Goal: Task Accomplishment & Management: Complete application form

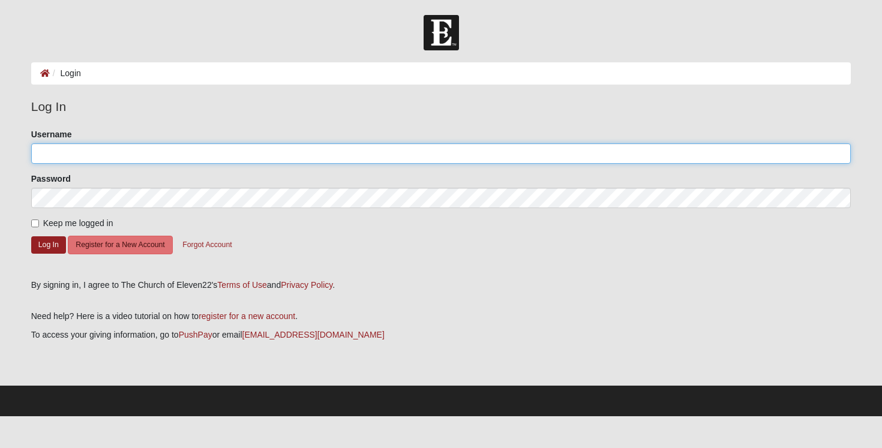
click at [202, 154] on input "Username" at bounding box center [441, 153] width 820 height 20
click at [184, 155] on input "Username" at bounding box center [441, 153] width 820 height 20
type input "luisucf1@gmail.com"
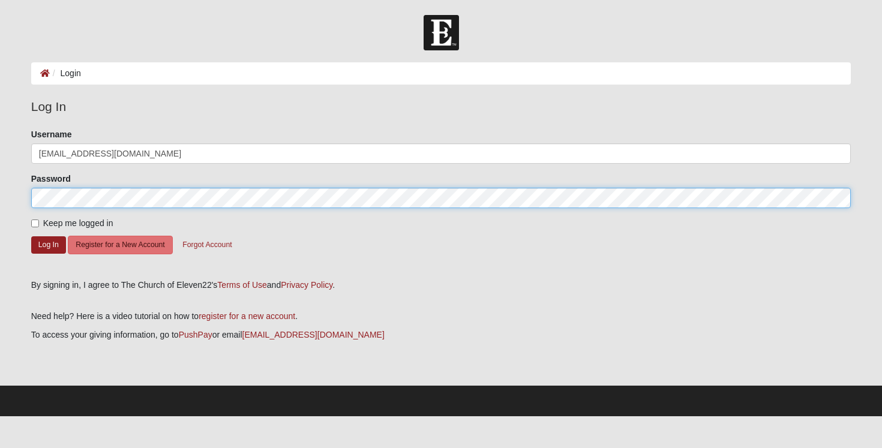
click at [31, 236] on button "Log In" at bounding box center [48, 244] width 35 height 17
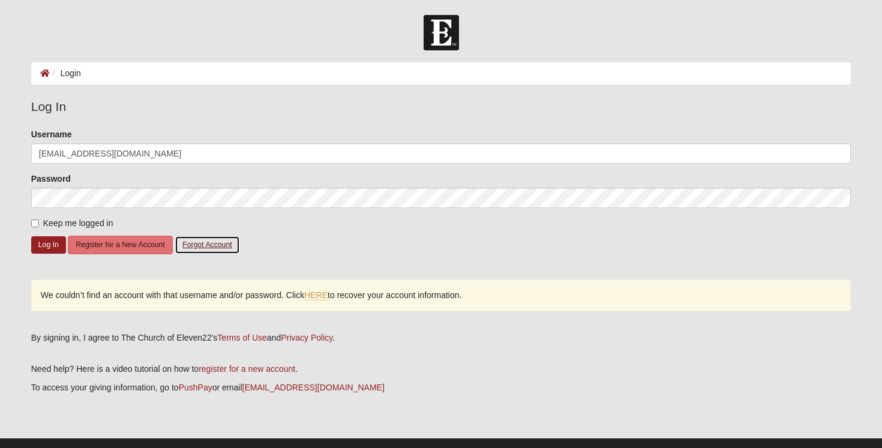
click at [195, 245] on button "Forgot Account" at bounding box center [207, 245] width 65 height 19
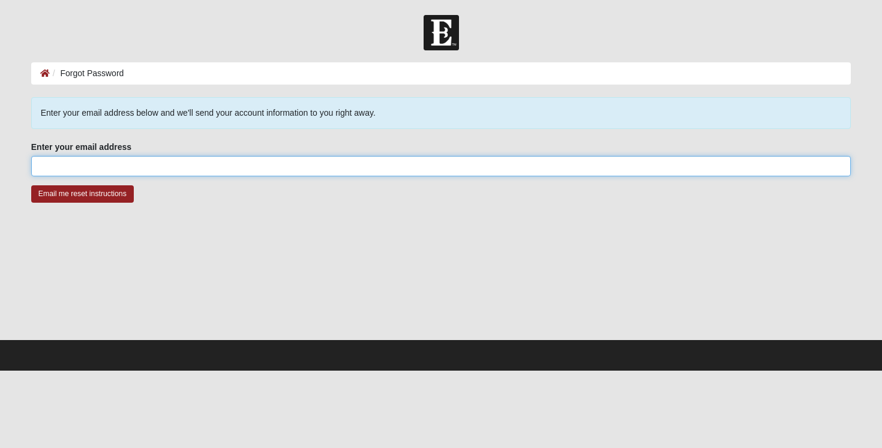
click at [142, 164] on input "Enter your email address" at bounding box center [441, 166] width 820 height 20
type input "luisucf1@gmail.com"
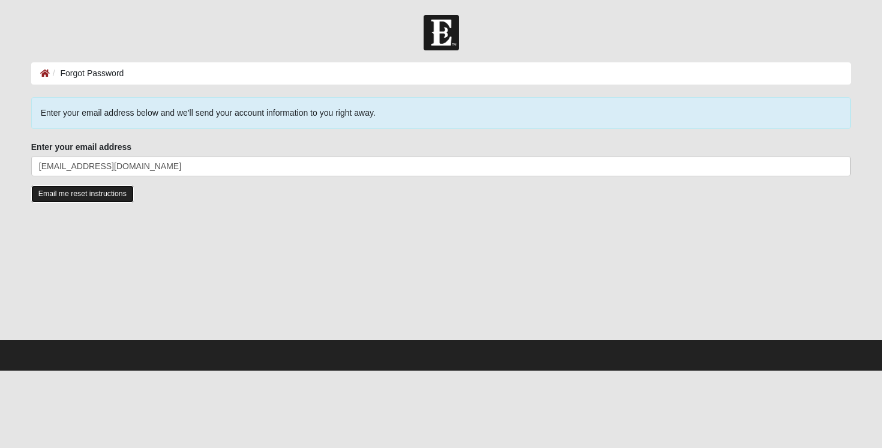
click at [81, 194] on input "Email me reset instructions" at bounding box center [82, 193] width 103 height 17
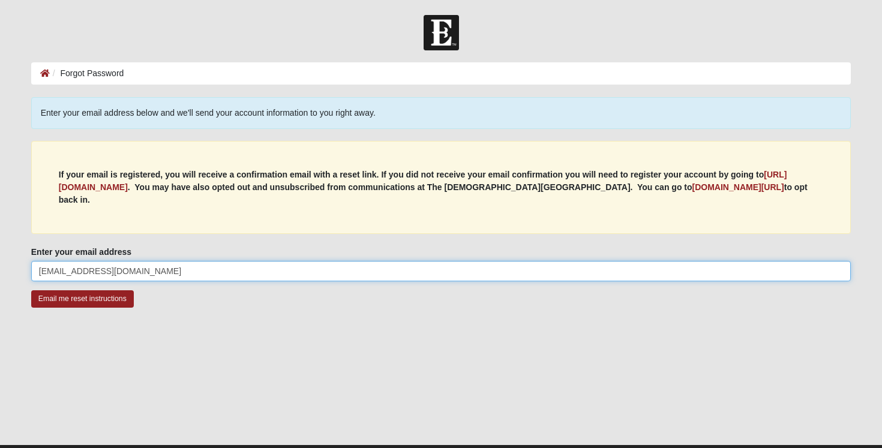
drag, startPoint x: 144, startPoint y: 268, endPoint x: 13, endPoint y: 262, distance: 131.6
click at [13, 262] on form "Log In Forgot Password Forgot Password Error Enter your email address below and…" at bounding box center [441, 245] width 882 height 461
type input "luis.e.alvarado21@gmail.com"
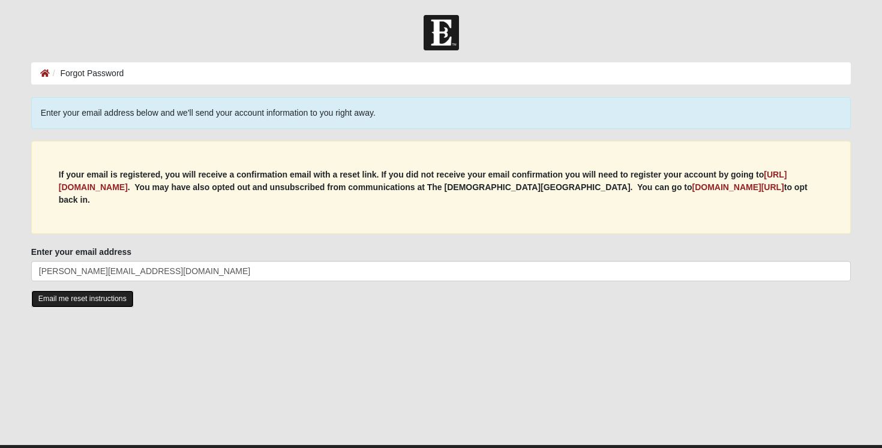
click at [88, 290] on input "Email me reset instructions" at bounding box center [82, 298] width 103 height 17
click at [61, 290] on input "Email me reset instructions" at bounding box center [82, 298] width 103 height 17
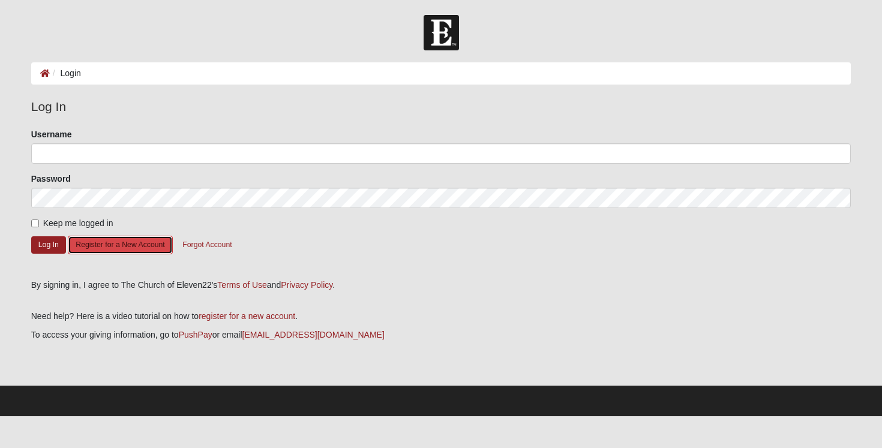
click at [122, 250] on button "Register for a New Account" at bounding box center [120, 245] width 104 height 19
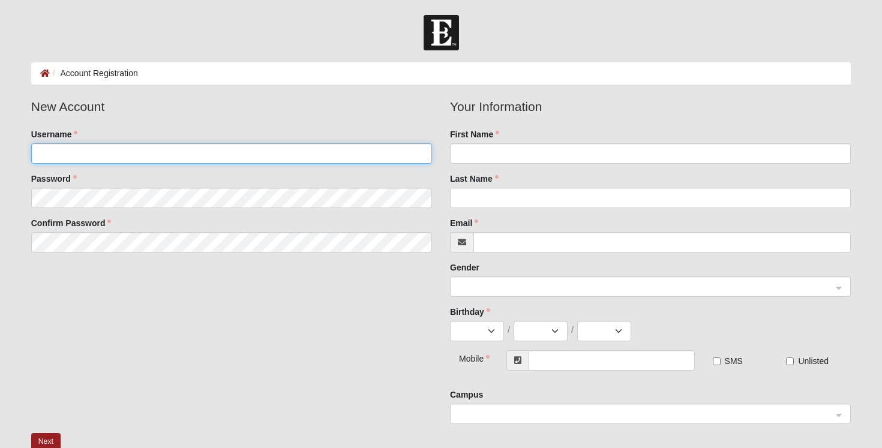
click at [130, 151] on input "Username" at bounding box center [231, 153] width 401 height 20
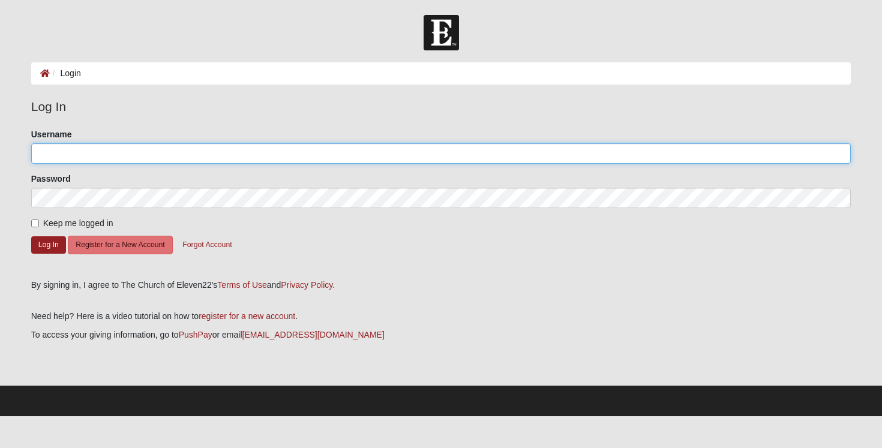
click at [97, 155] on input "Username" at bounding box center [441, 153] width 820 height 20
type input "lenalvar"
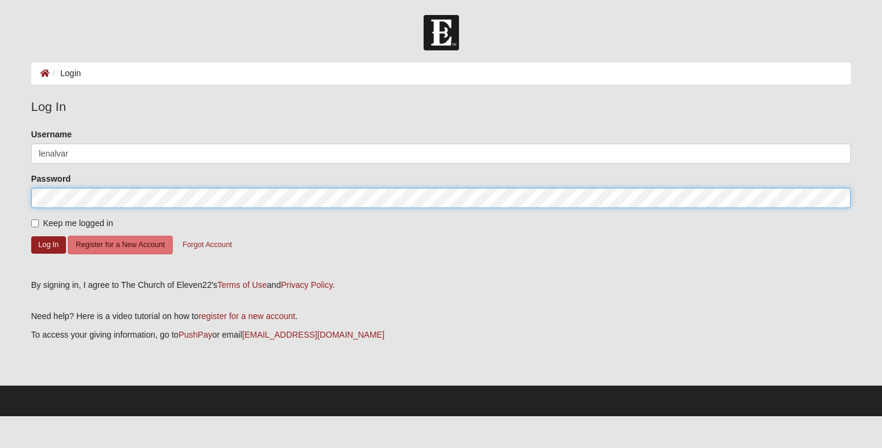
click at [31, 236] on button "Log In" at bounding box center [48, 244] width 35 height 17
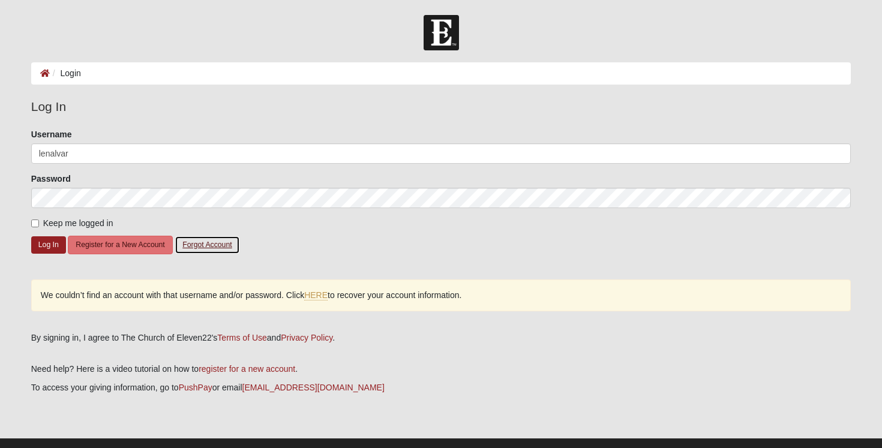
click at [202, 245] on button "Forgot Account" at bounding box center [207, 245] width 65 height 19
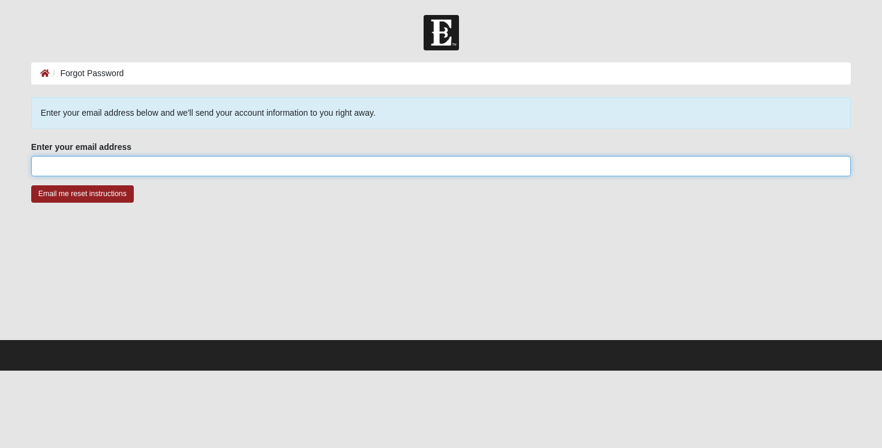
click at [133, 174] on input "Enter your email address" at bounding box center [441, 166] width 820 height 20
type input "luisucf1@gmail.com"
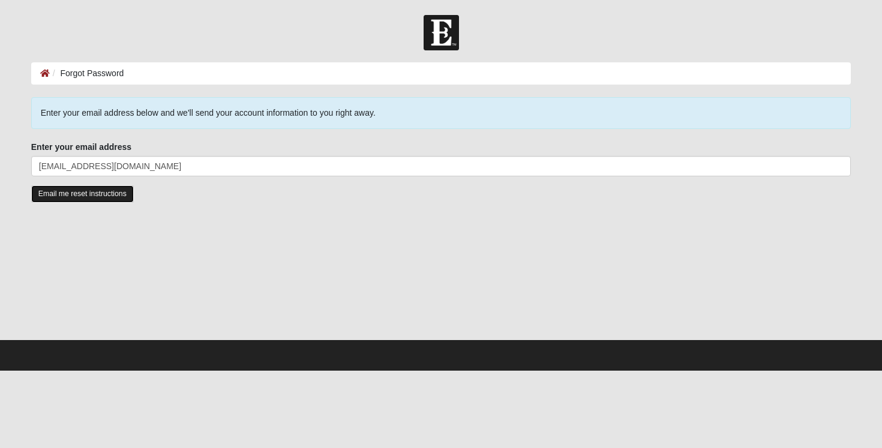
click at [91, 193] on input "Email me reset instructions" at bounding box center [82, 193] width 103 height 17
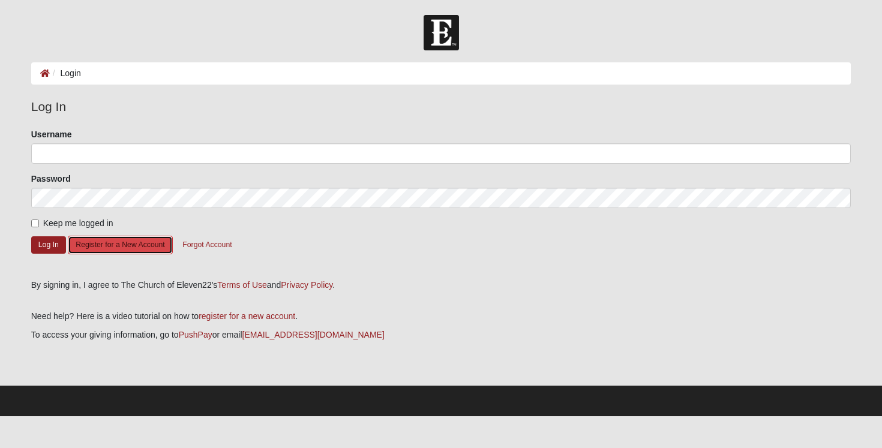
click at [104, 243] on button "Register for a New Account" at bounding box center [120, 245] width 104 height 19
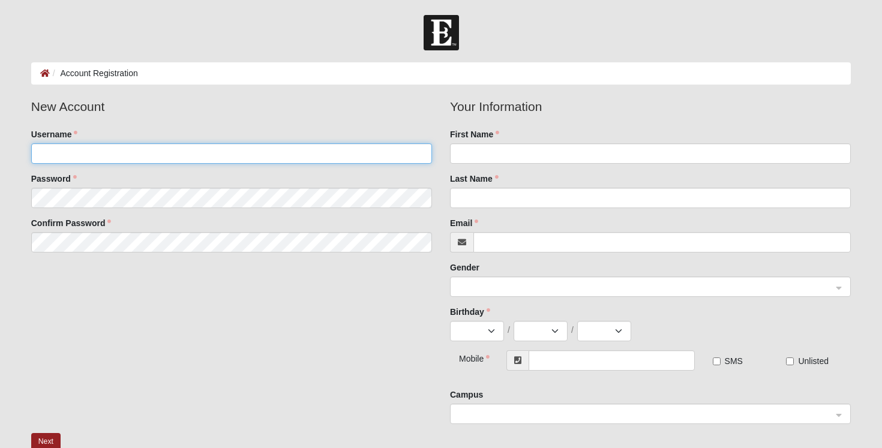
click at [126, 150] on input "Username" at bounding box center [231, 153] width 401 height 20
type input "[EMAIL_ADDRESS][DOMAIN_NAME]"
